Goal: Browse casually

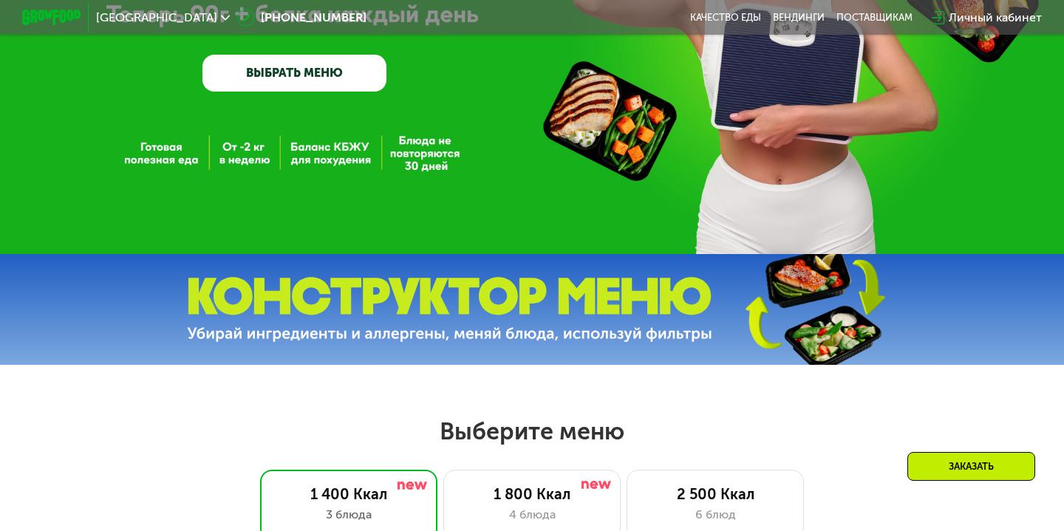
scroll to position [249, 0]
